Goal: Task Accomplishment & Management: Use online tool/utility

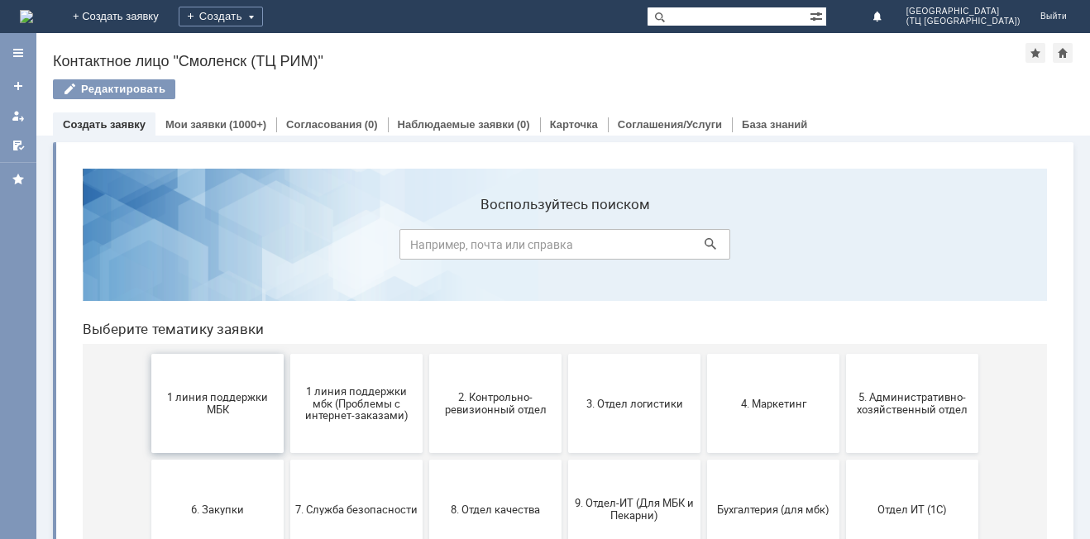
click at [218, 412] on span "1 линия поддержки МБК" at bounding box center [217, 403] width 122 height 25
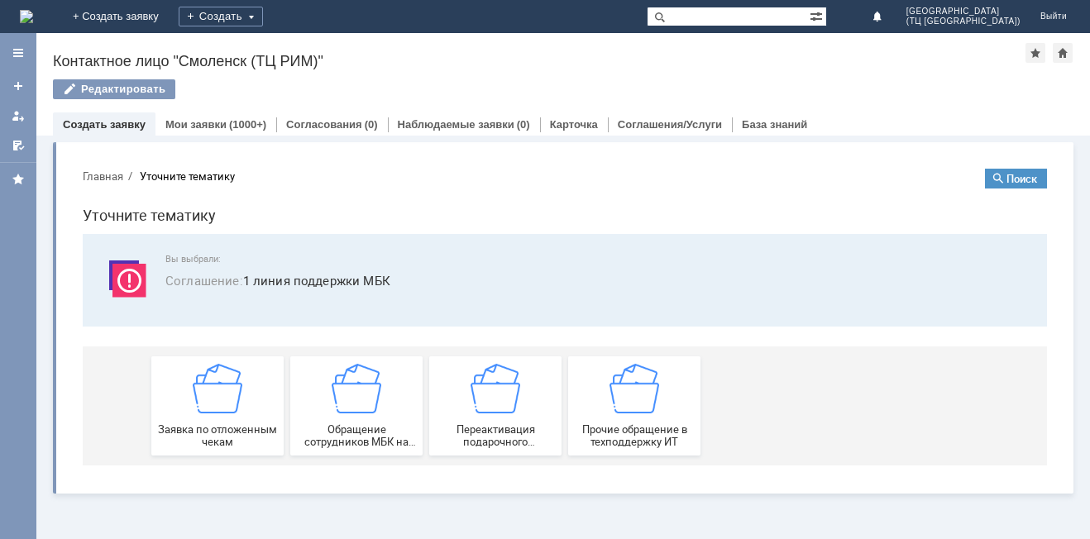
click at [218, 412] on img at bounding box center [218, 389] width 50 height 50
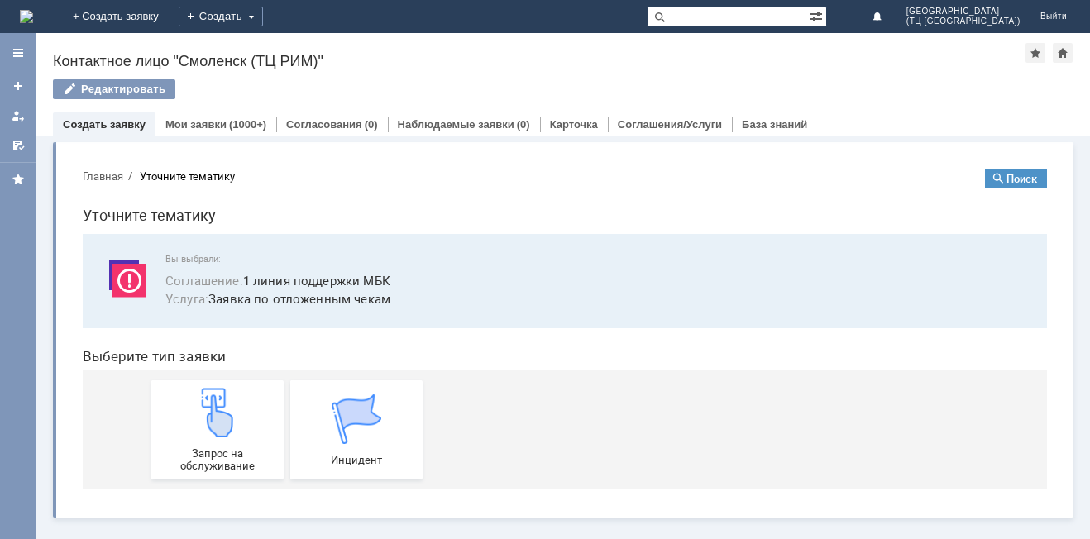
click at [218, 412] on img at bounding box center [218, 413] width 50 height 50
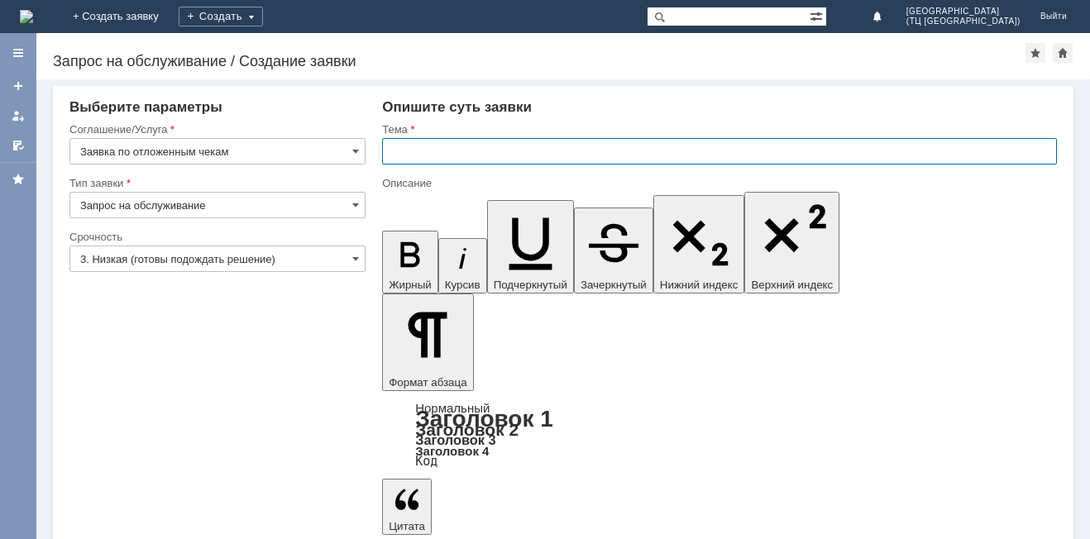
click at [409, 147] on input "text" at bounding box center [719, 151] width 675 height 26
type input "удалить чек"
drag, startPoint x: 407, startPoint y: 4414, endPoint x: 621, endPoint y: 4397, distance: 214.8
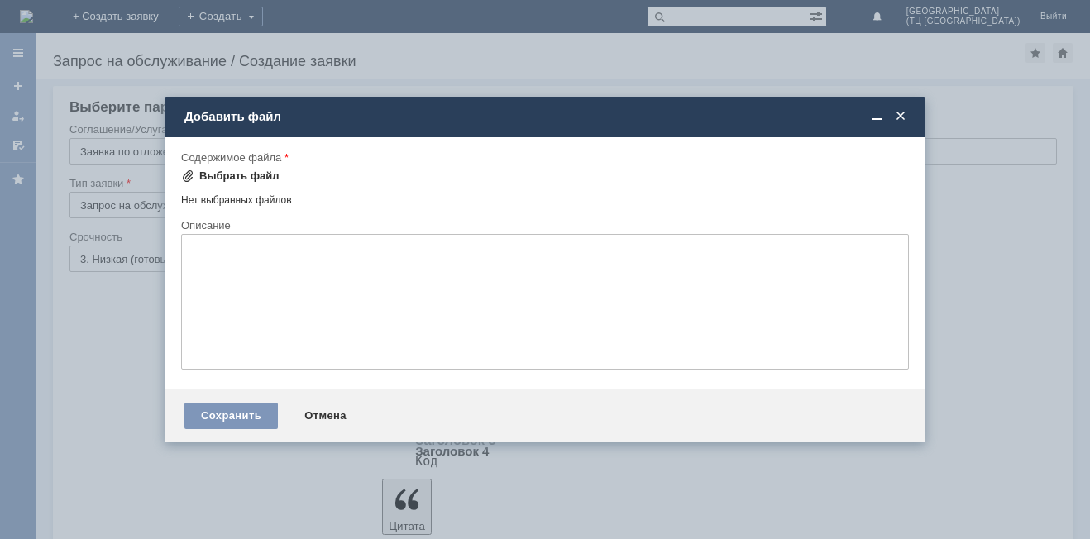
click at [232, 171] on div "Выбрать файл" at bounding box center [239, 175] width 80 height 13
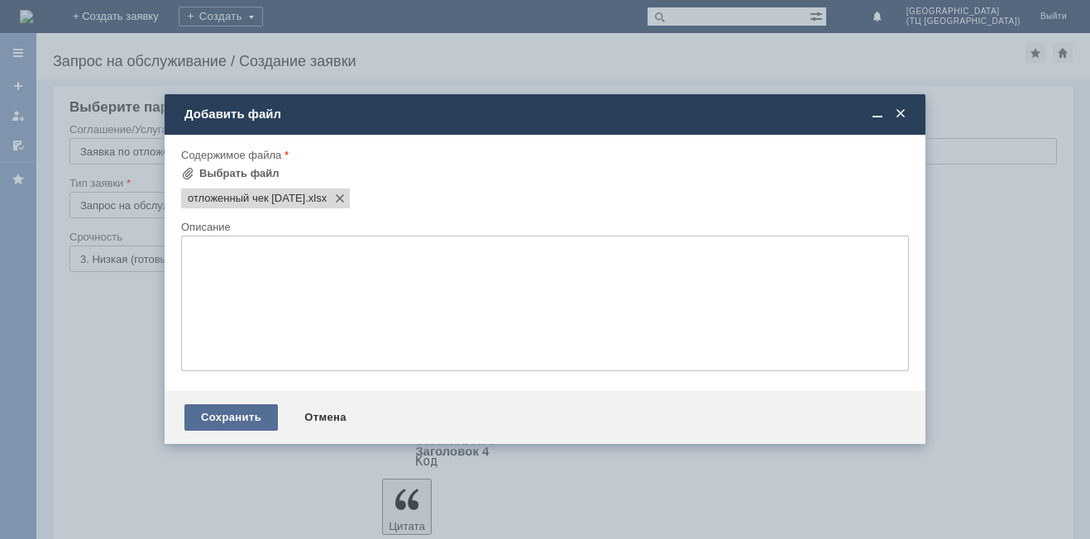
click at [221, 411] on div "Сохранить" at bounding box center [230, 417] width 93 height 26
